Goal: Task Accomplishment & Management: Manage account settings

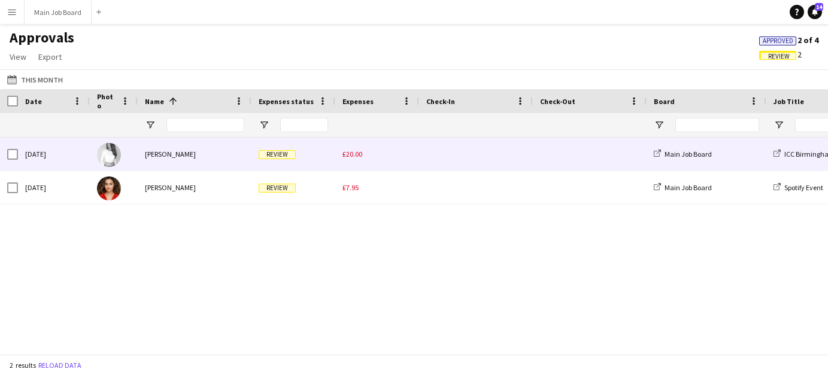
click at [352, 150] on span "£20.00" at bounding box center [352, 154] width 20 height 9
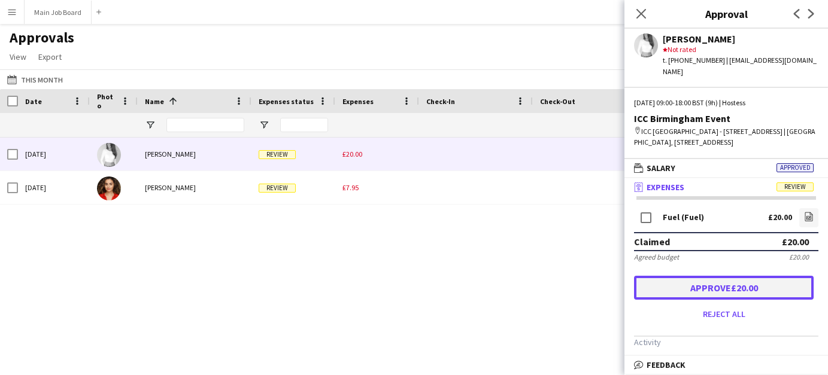
click at [736, 290] on button "Approve £20.00" at bounding box center [724, 288] width 180 height 24
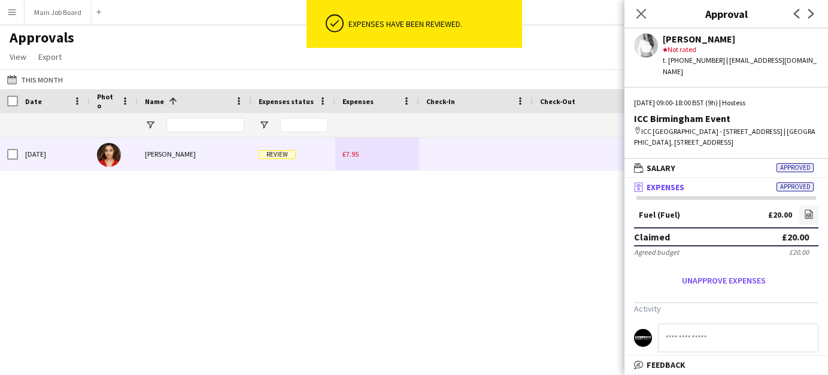
click at [350, 162] on div "£7.95" at bounding box center [377, 154] width 84 height 33
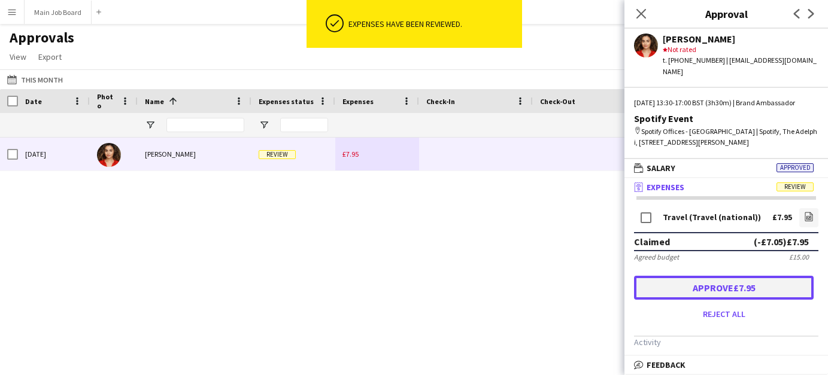
click at [704, 296] on button "Approve £7.95" at bounding box center [724, 288] width 180 height 24
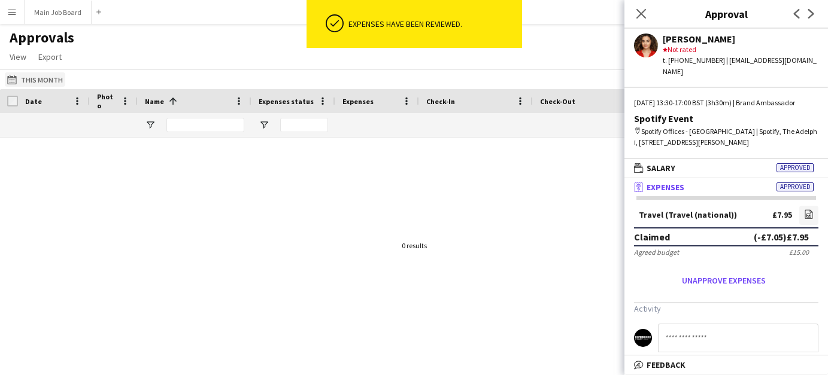
click at [16, 84] on app-icon "This Month" at bounding box center [14, 80] width 14 height 10
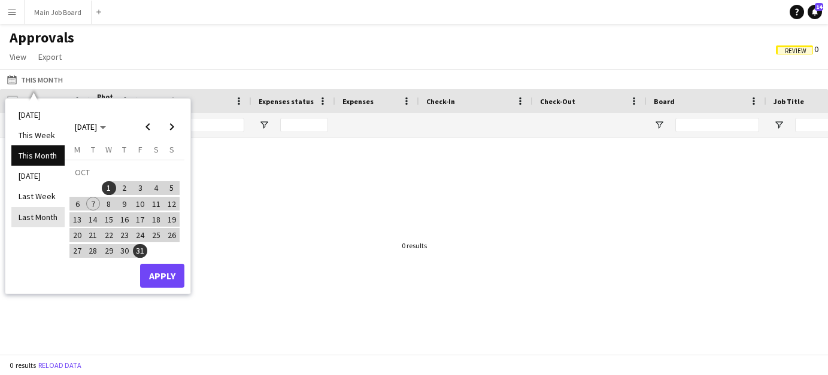
click at [41, 221] on li "Last Month" at bounding box center [37, 217] width 53 height 20
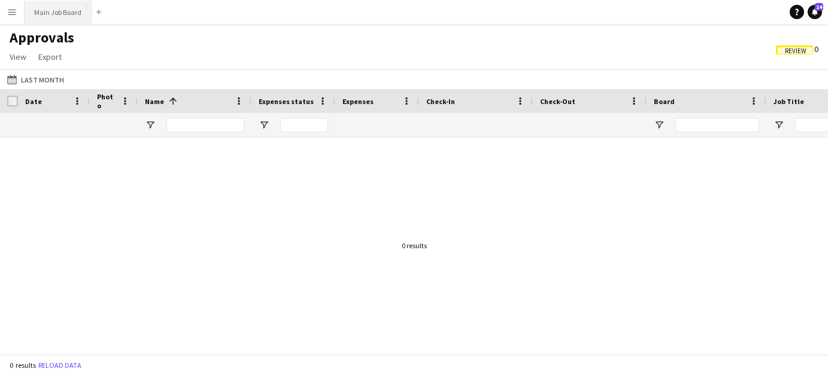
click at [74, 19] on button "Main Job Board Close" at bounding box center [58, 12] width 67 height 23
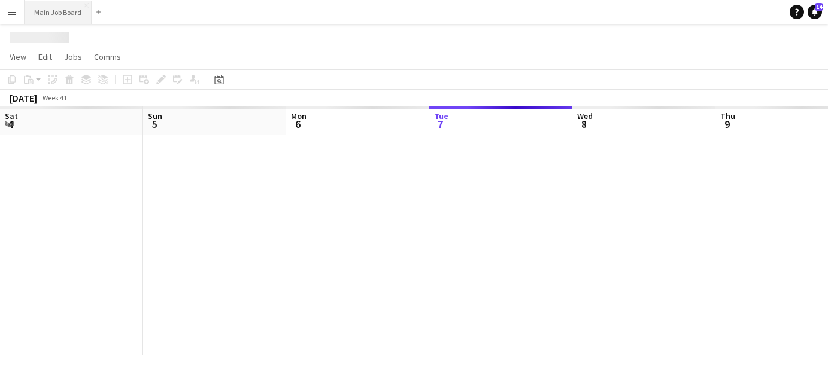
scroll to position [0, 286]
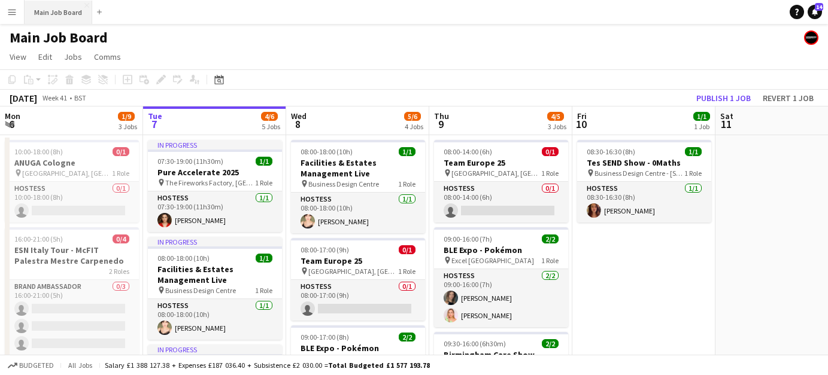
click at [59, 19] on button "Main Job Board Close" at bounding box center [59, 12] width 68 height 23
click at [20, 18] on button "Menu" at bounding box center [12, 12] width 24 height 24
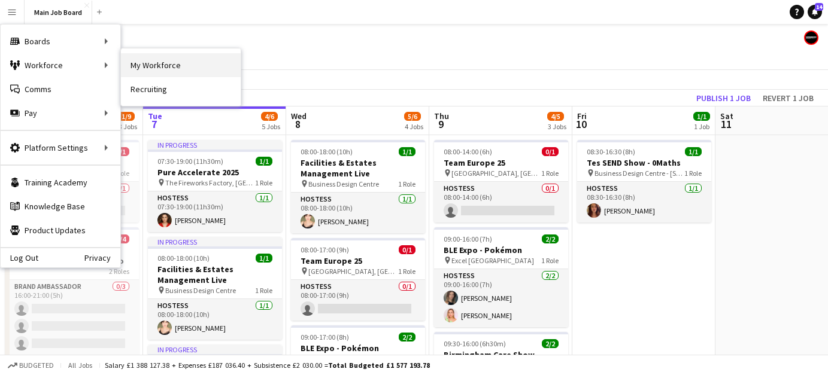
click at [153, 72] on link "My Workforce" at bounding box center [181, 65] width 120 height 24
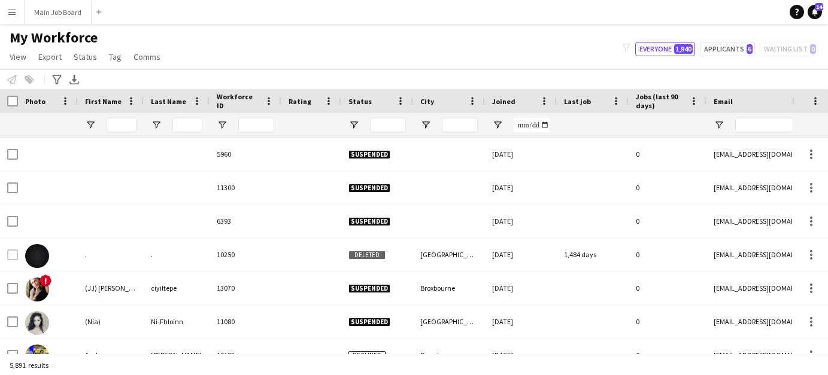
type input "*********"
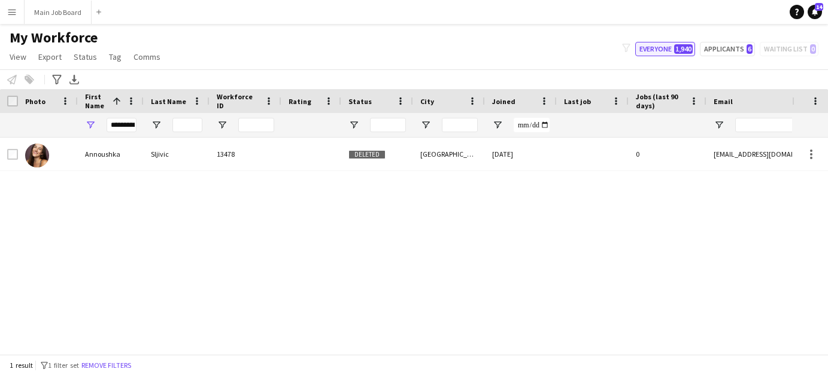
click at [686, 49] on span "1,940" at bounding box center [683, 49] width 19 height 10
type input "**********"
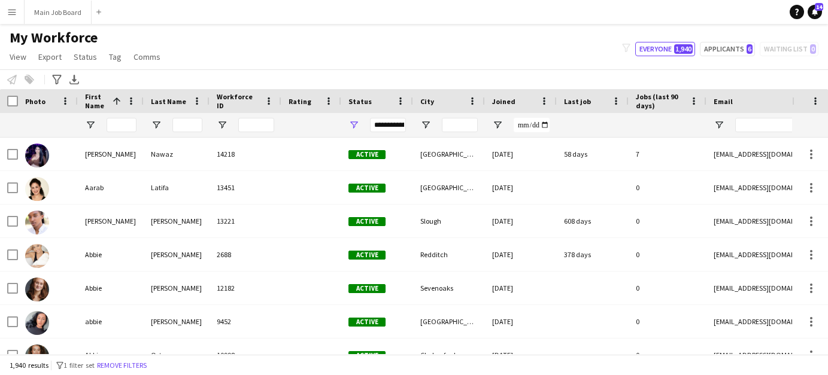
click at [392, 129] on div "**********" at bounding box center [388, 125] width 36 height 14
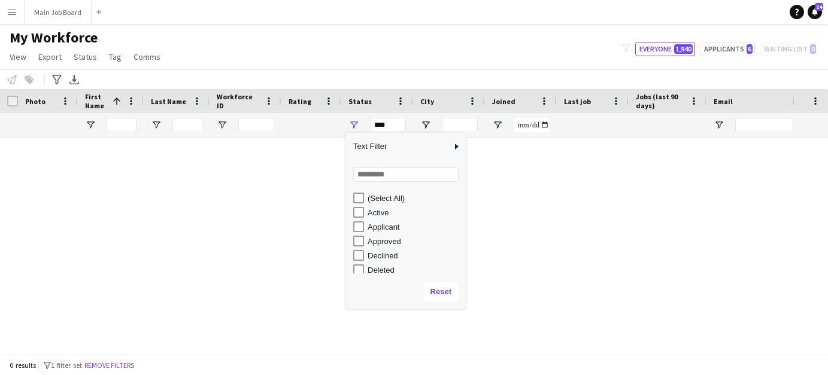
scroll to position [75, 0]
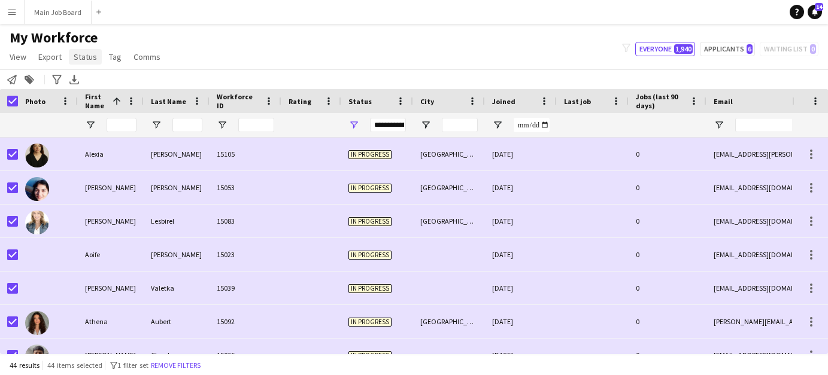
click at [74, 59] on span "Status" at bounding box center [85, 56] width 23 height 11
click at [105, 84] on link "Edit" at bounding box center [111, 82] width 84 height 25
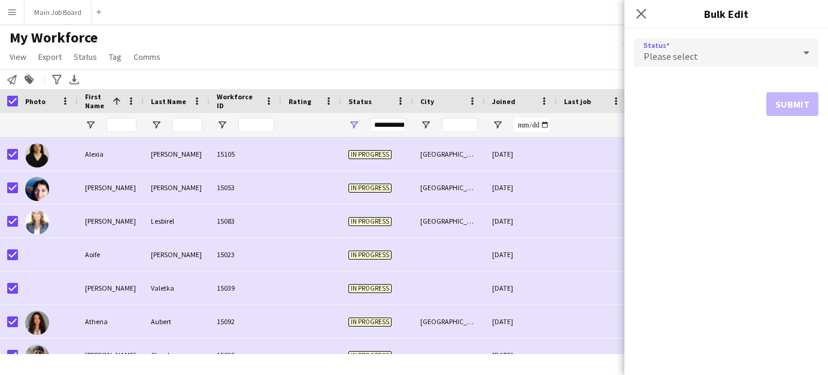
click at [725, 43] on div "Please select" at bounding box center [714, 52] width 160 height 29
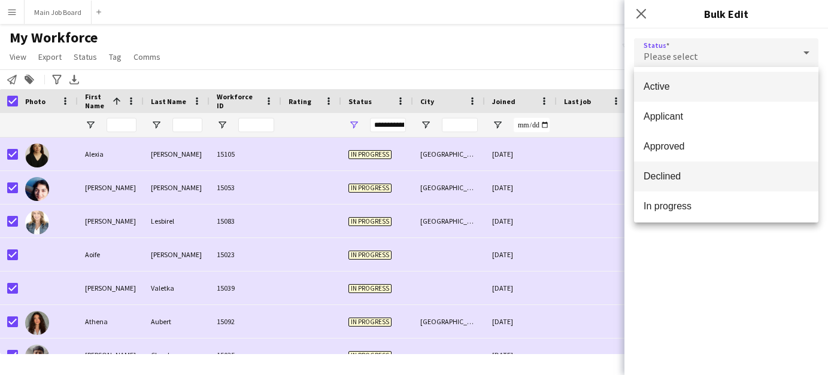
click at [706, 181] on span "Declined" at bounding box center [726, 176] width 165 height 11
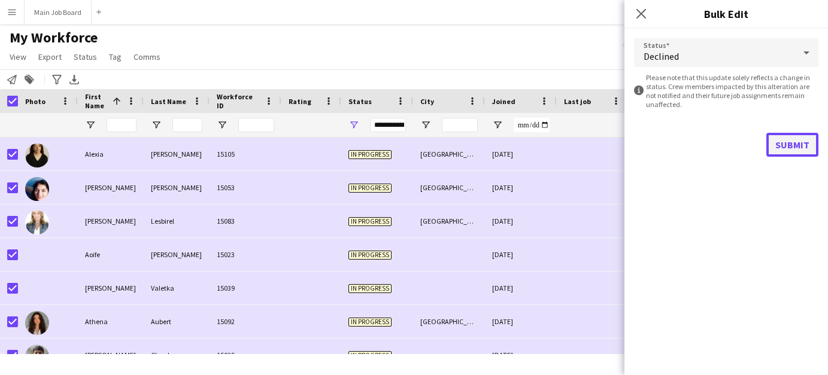
click at [799, 134] on button "Submit" at bounding box center [792, 145] width 52 height 24
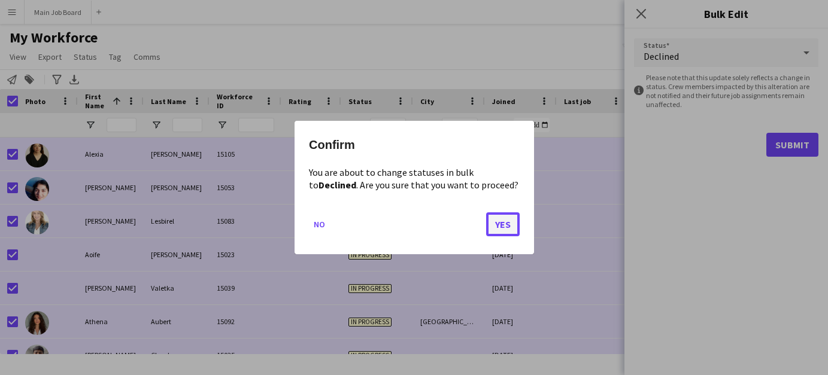
click at [511, 223] on button "Yes" at bounding box center [503, 225] width 34 height 24
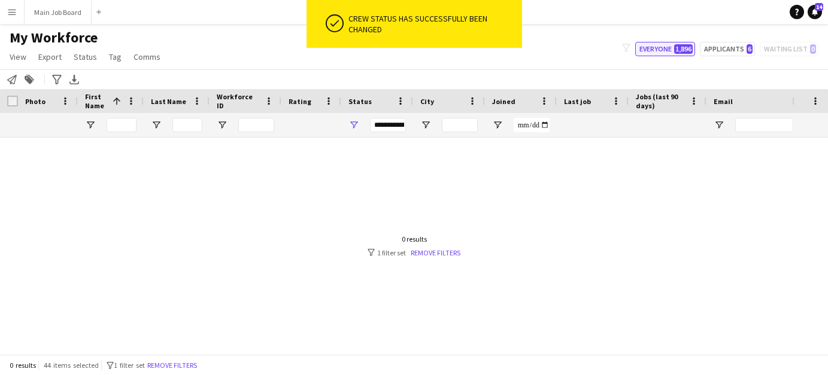
click at [685, 46] on span "1,896" at bounding box center [683, 49] width 19 height 10
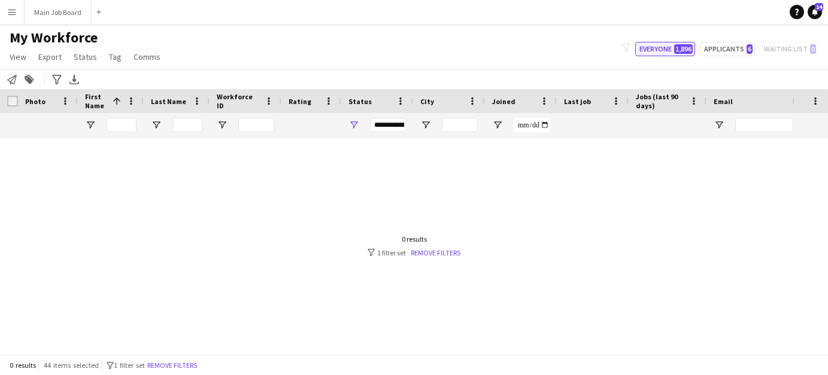
type input "**********"
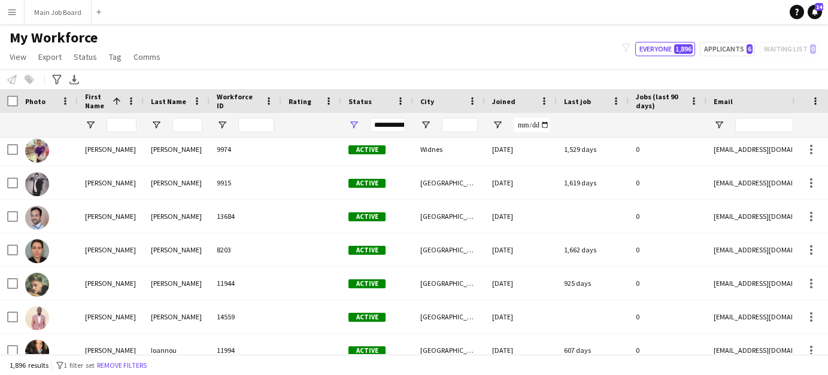
scroll to position [0, 0]
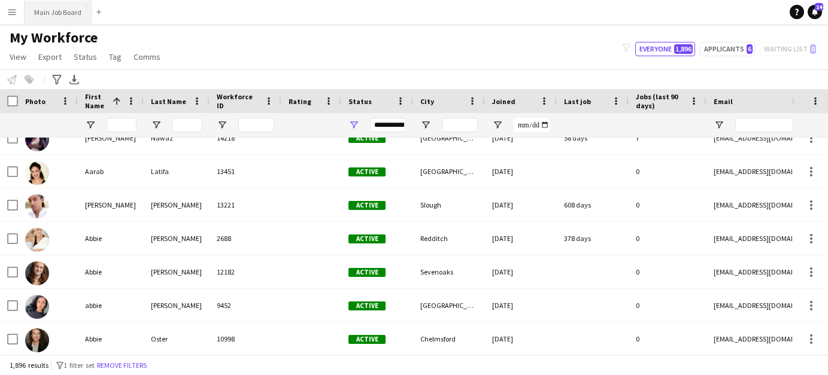
click at [71, 20] on button "Main Job Board Close" at bounding box center [58, 12] width 67 height 23
